Goal: Task Accomplishment & Management: Use online tool/utility

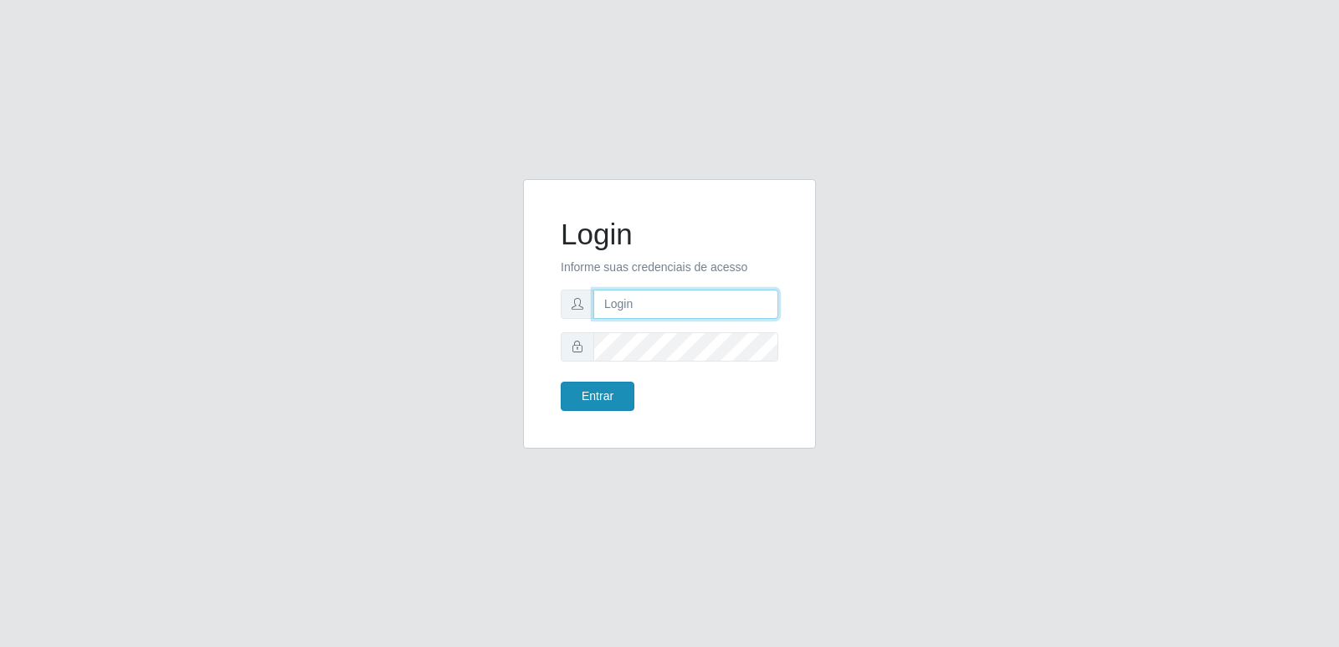
type input "[PERSON_NAME][EMAIL_ADDRESS][DOMAIN_NAME]"
click at [614, 396] on button "Entrar" at bounding box center [598, 396] width 74 height 29
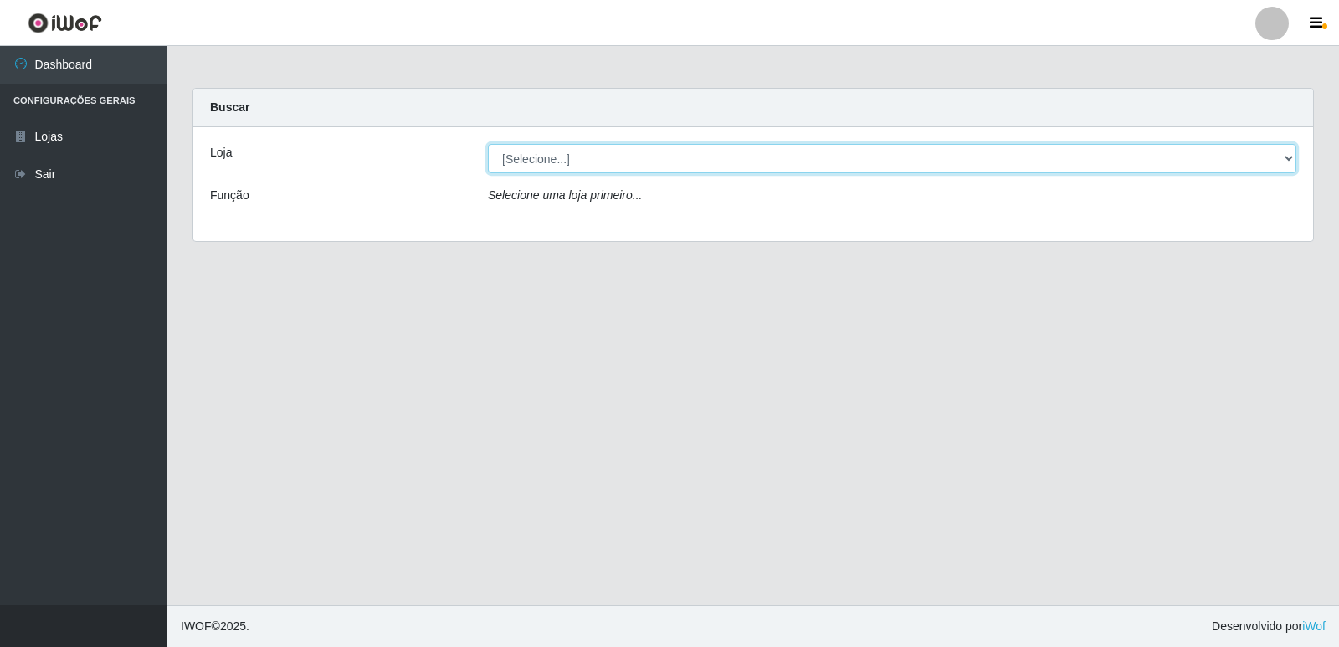
click at [807, 157] on select "[Selecione...] Hiper Queiroz - [GEOGRAPHIC_DATA] [GEOGRAPHIC_DATA] [GEOGRAPHIC_…" at bounding box center [892, 158] width 809 height 29
select select "516"
click at [488, 144] on select "[Selecione...] Hiper Queiroz - [GEOGRAPHIC_DATA] [GEOGRAPHIC_DATA] [GEOGRAPHIC_…" at bounding box center [892, 158] width 809 height 29
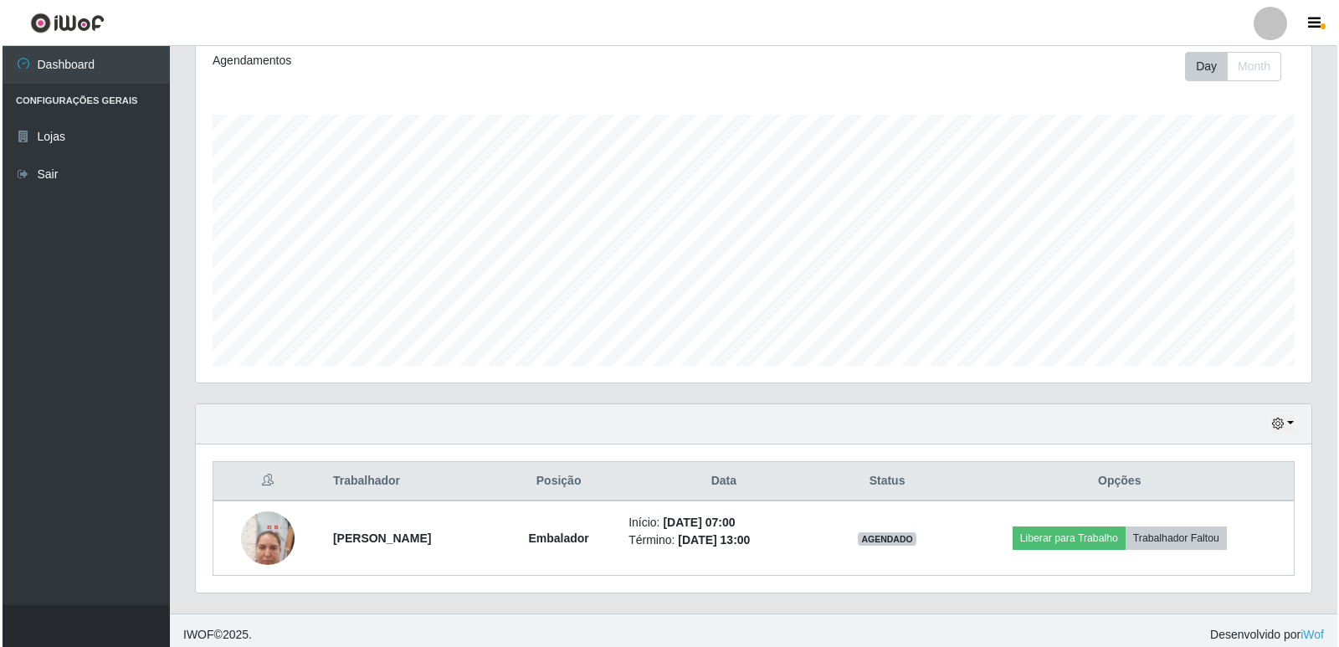
scroll to position [241, 0]
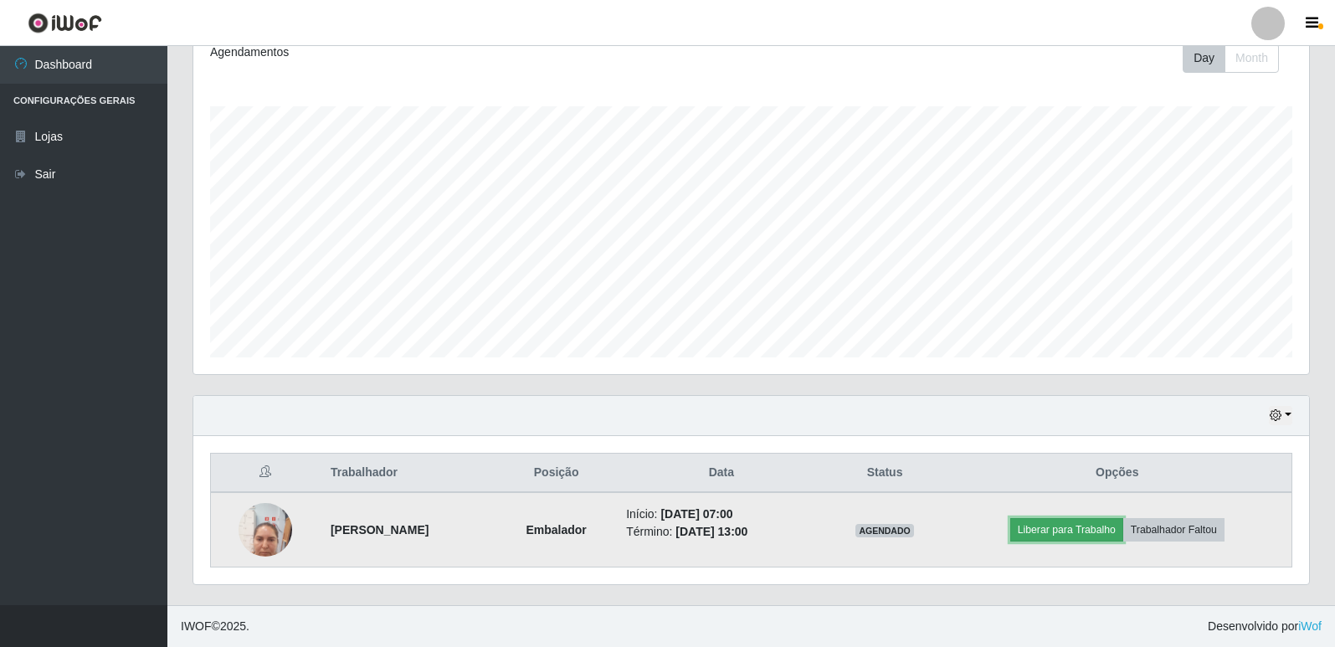
click at [1107, 534] on button "Liberar para Trabalho" at bounding box center [1066, 529] width 113 height 23
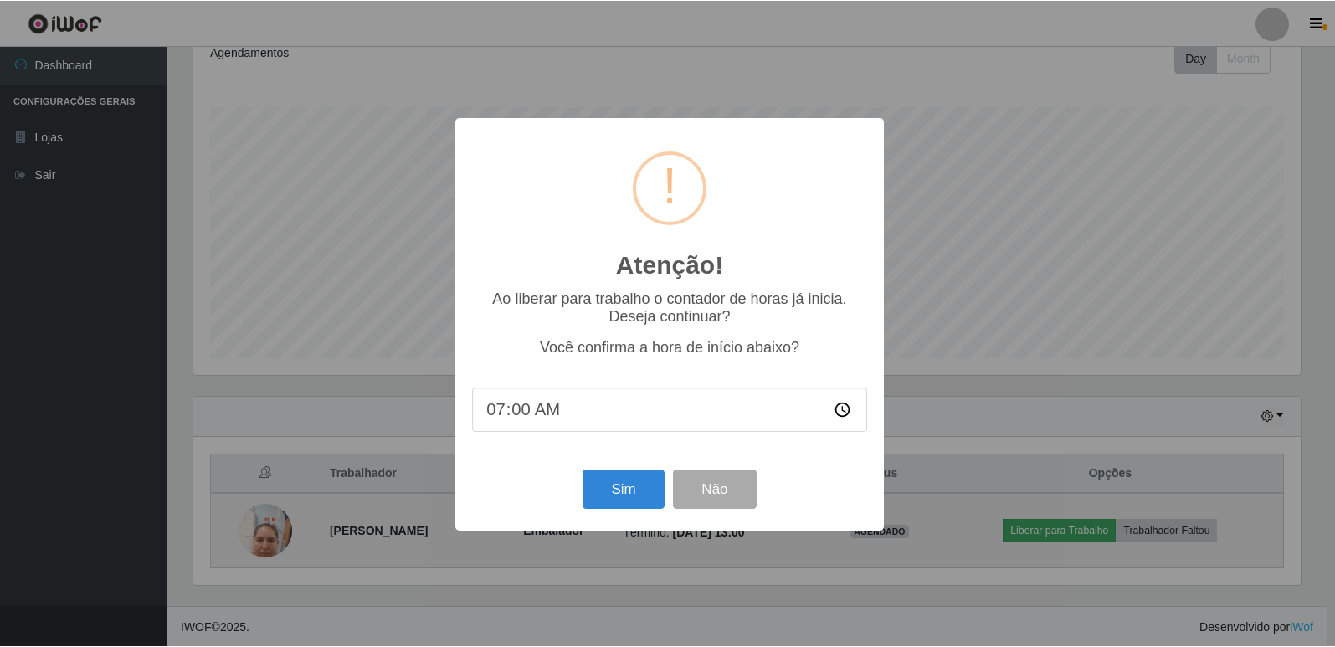
scroll to position [347, 1107]
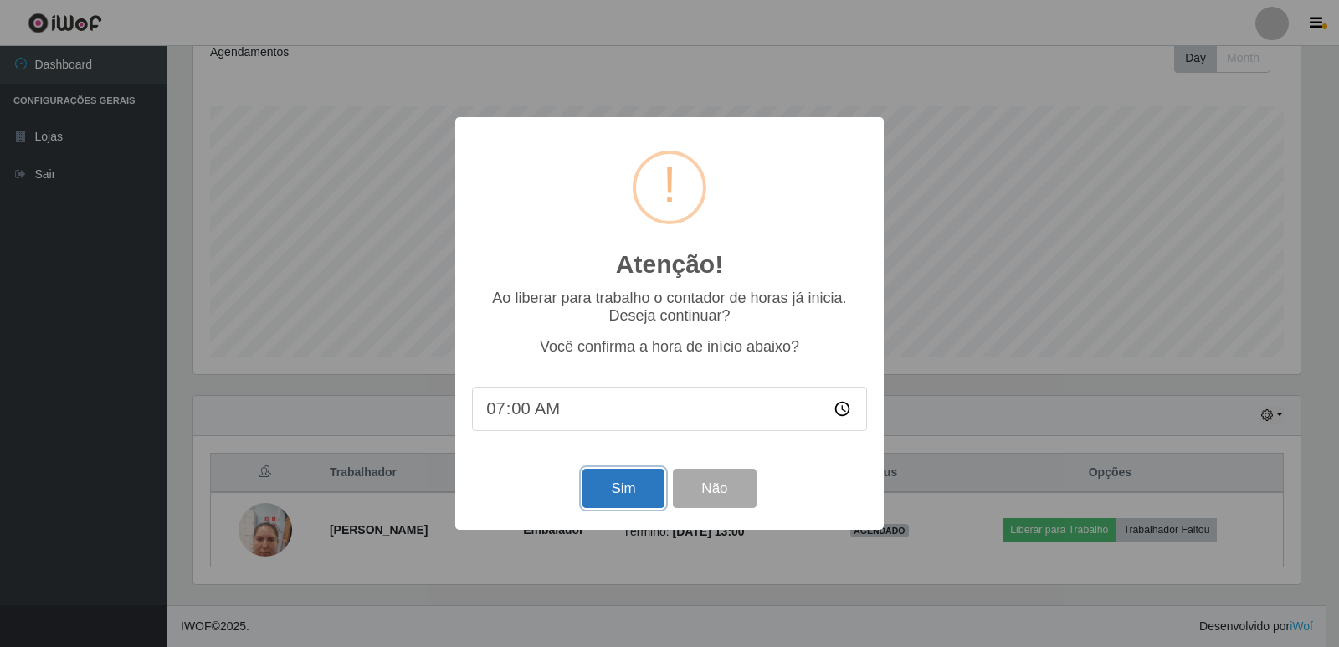
click at [638, 493] on button "Sim" at bounding box center [623, 488] width 81 height 39
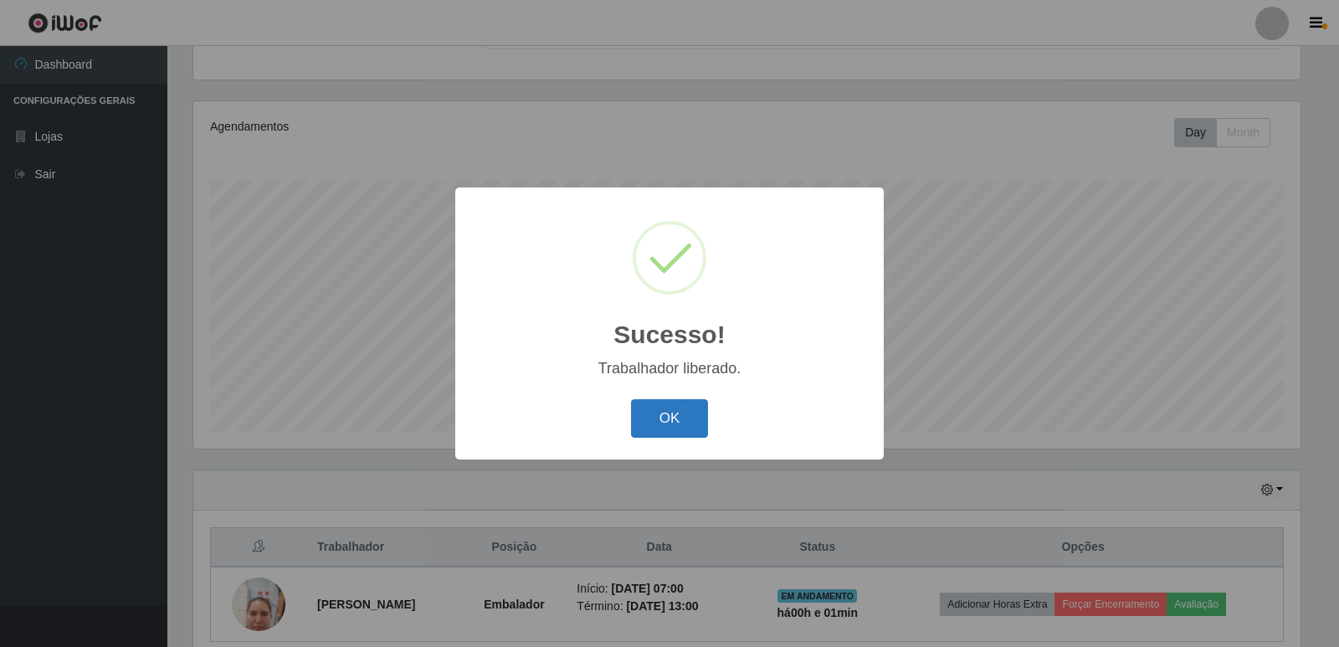
click at [675, 429] on button "OK" at bounding box center [670, 418] width 78 height 39
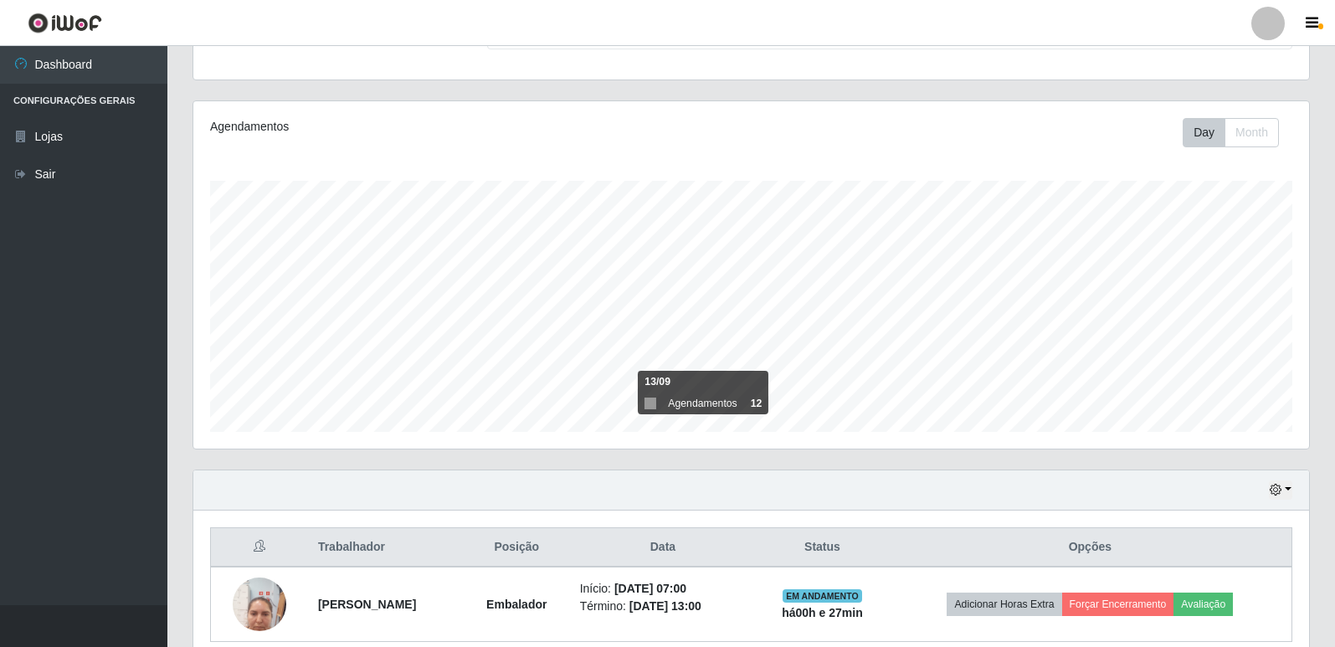
scroll to position [241, 0]
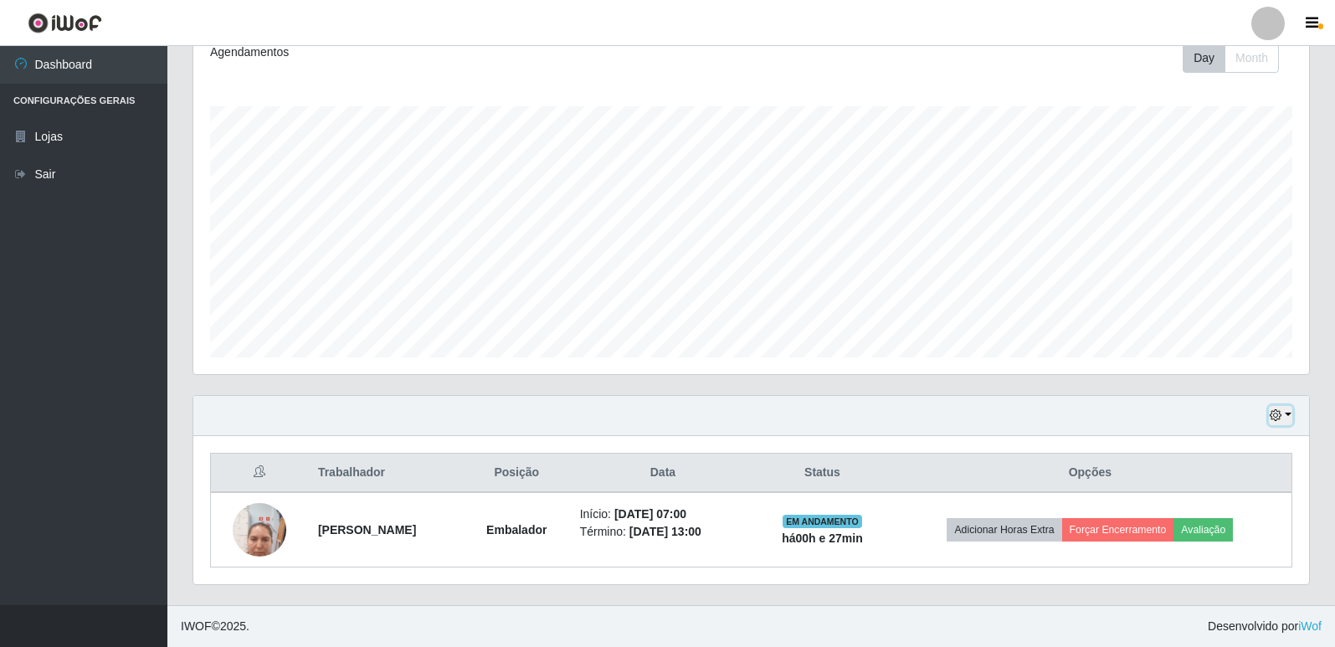
click at [1285, 414] on button "button" at bounding box center [1280, 415] width 23 height 19
click at [1214, 284] on button "1 dia" at bounding box center [1225, 282] width 132 height 35
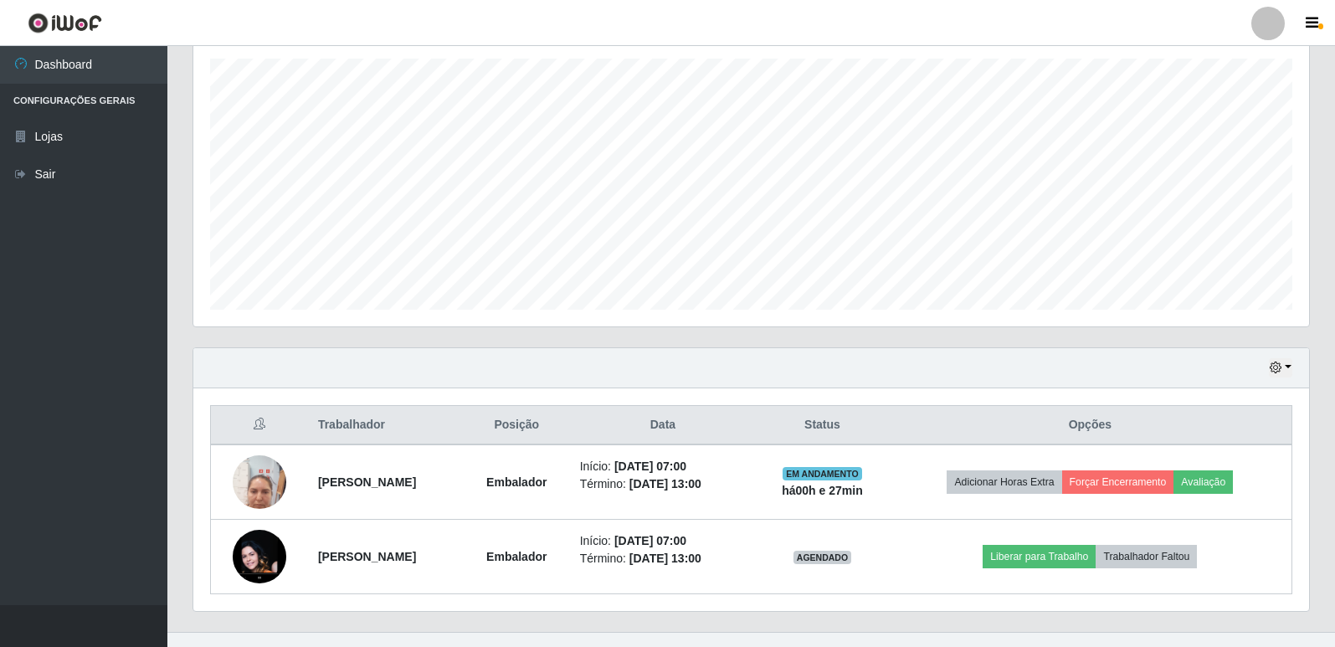
scroll to position [316, 0]
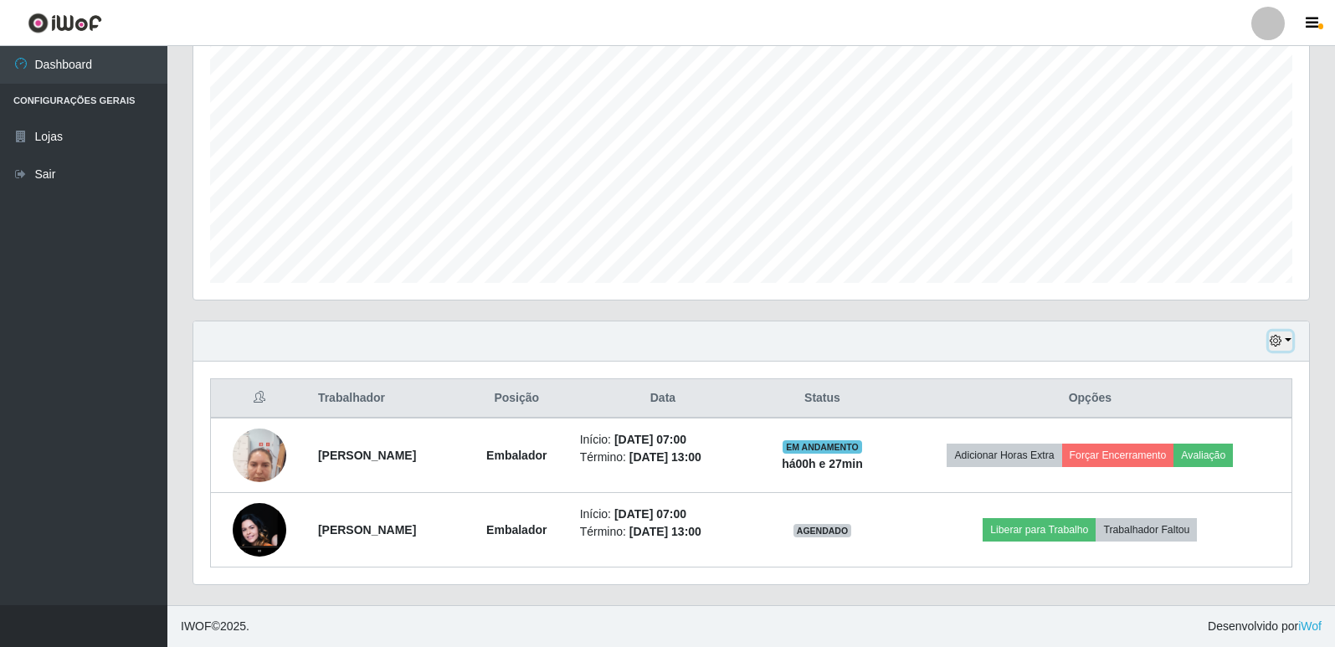
click at [1287, 341] on button "button" at bounding box center [1280, 340] width 23 height 19
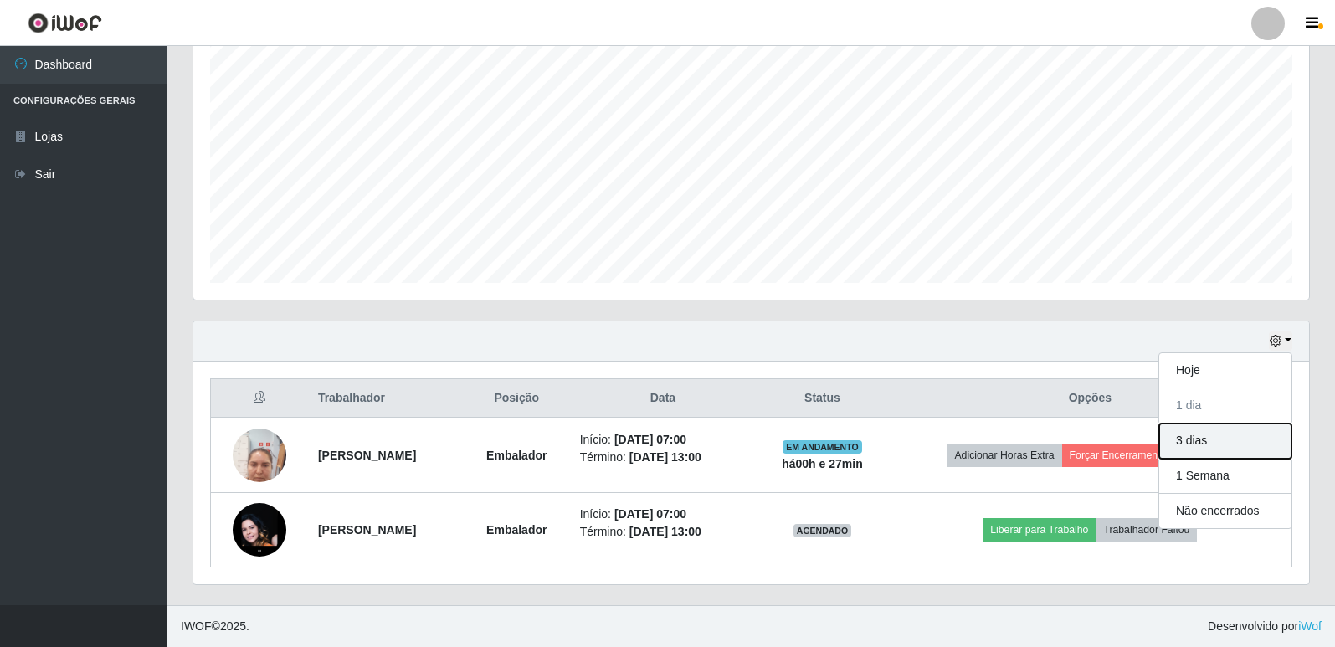
click at [1207, 435] on button "3 dias" at bounding box center [1225, 441] width 132 height 35
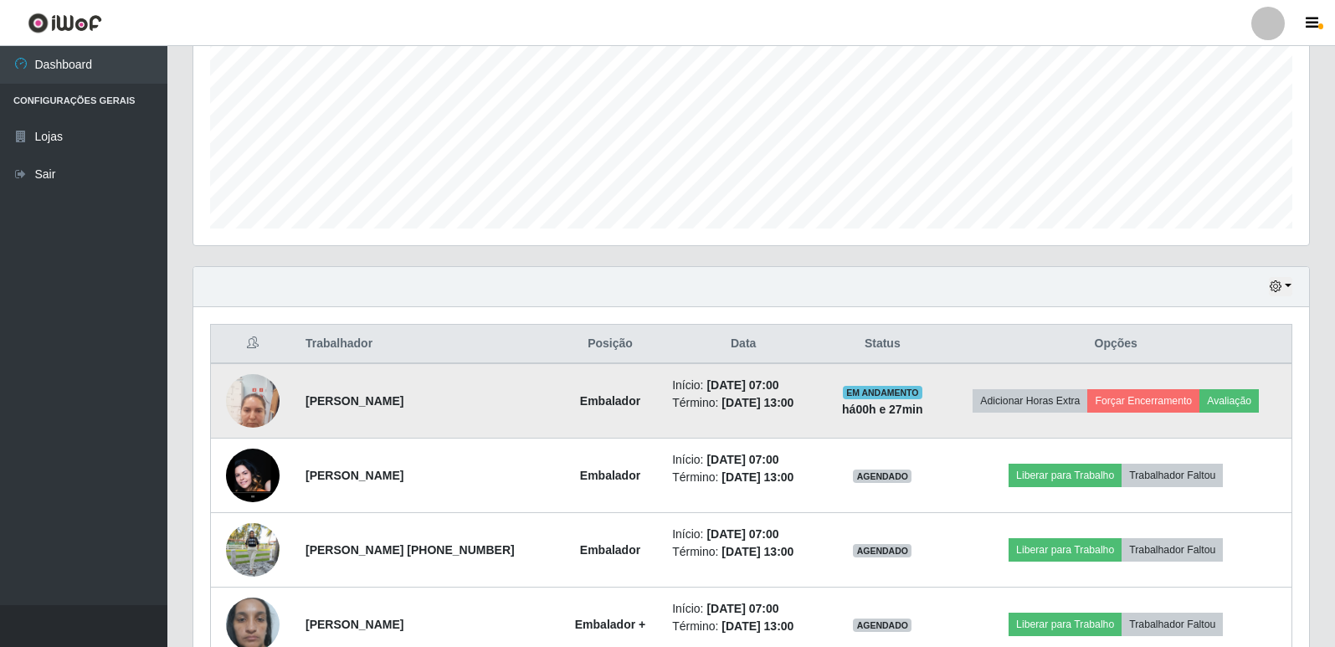
scroll to position [279, 0]
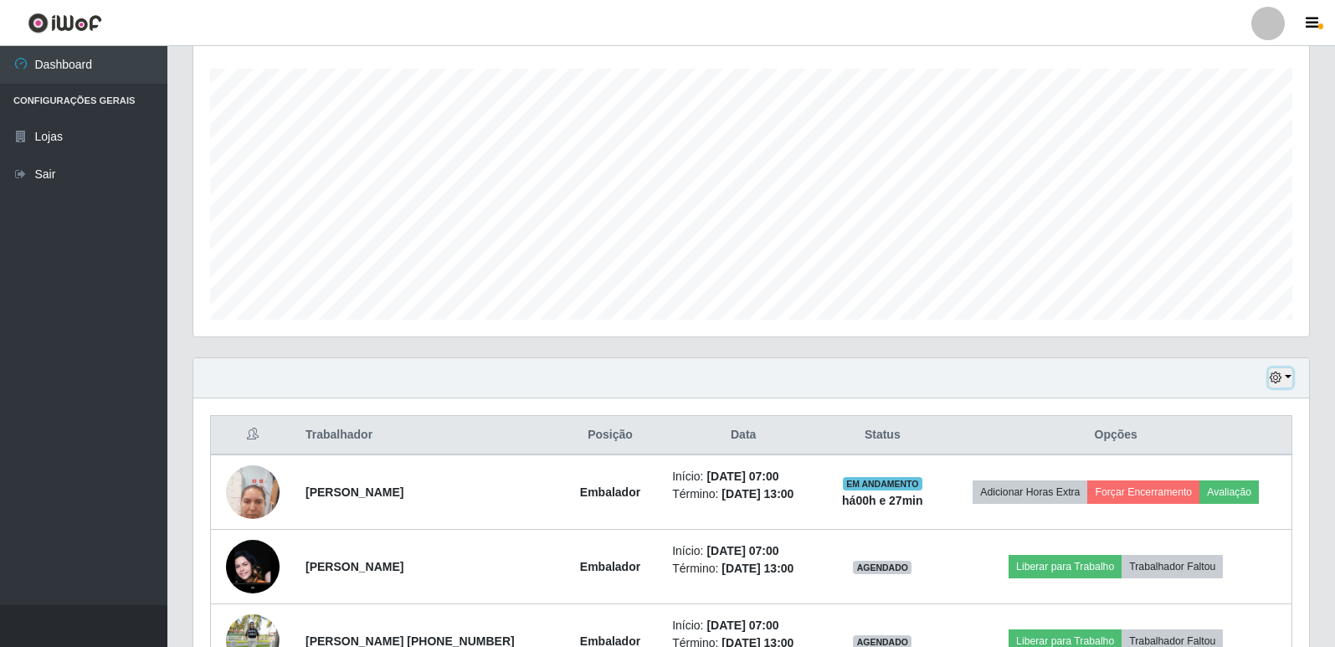
click at [1286, 372] on button "button" at bounding box center [1280, 377] width 23 height 19
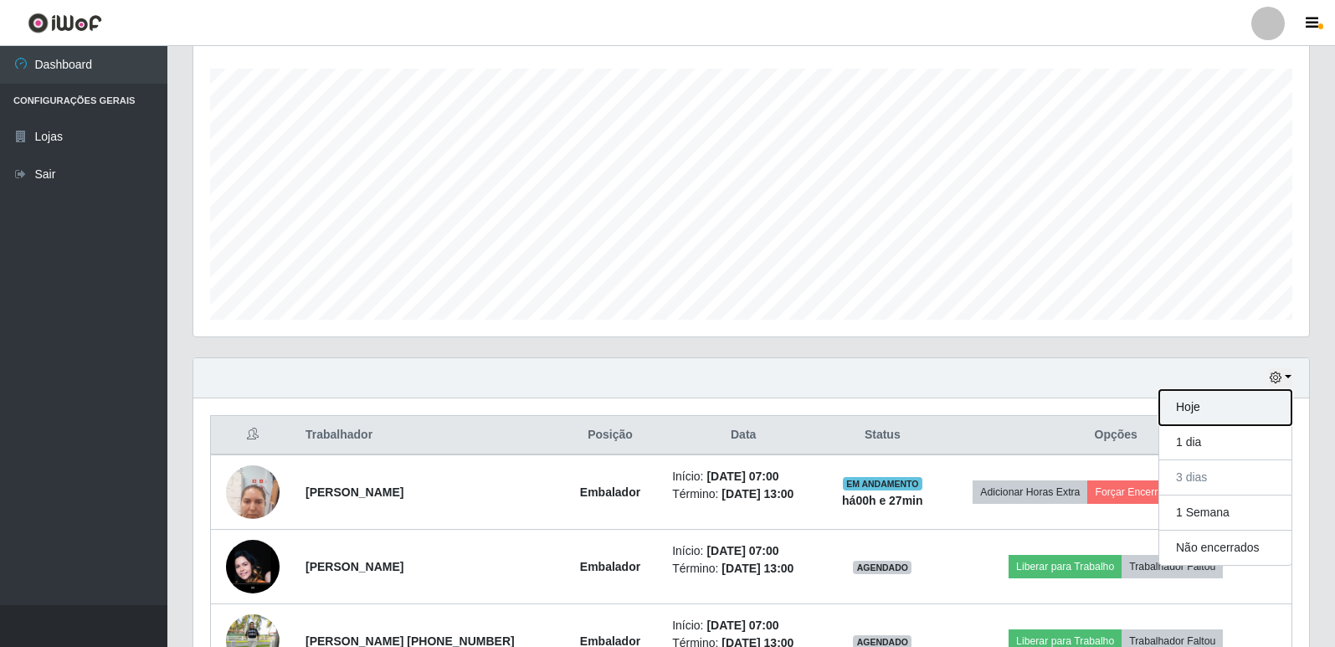
click at [1216, 408] on button "Hoje" at bounding box center [1225, 407] width 132 height 35
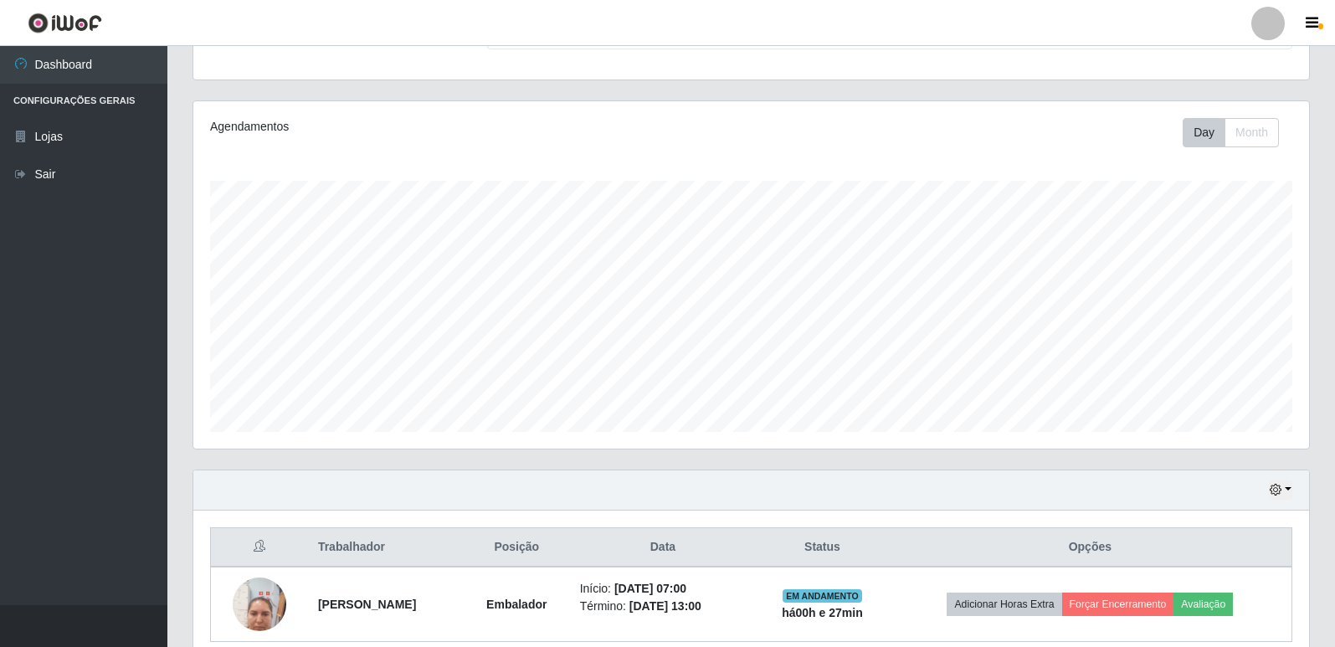
scroll to position [241, 0]
